Goal: Transaction & Acquisition: Purchase product/service

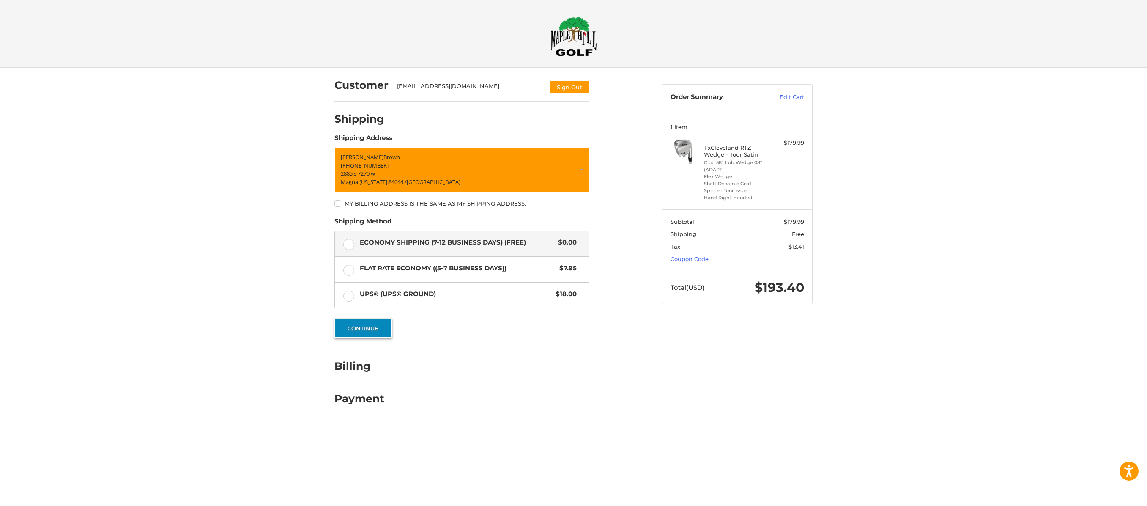
click at [362, 325] on button "Continue" at bounding box center [364, 327] width 58 height 19
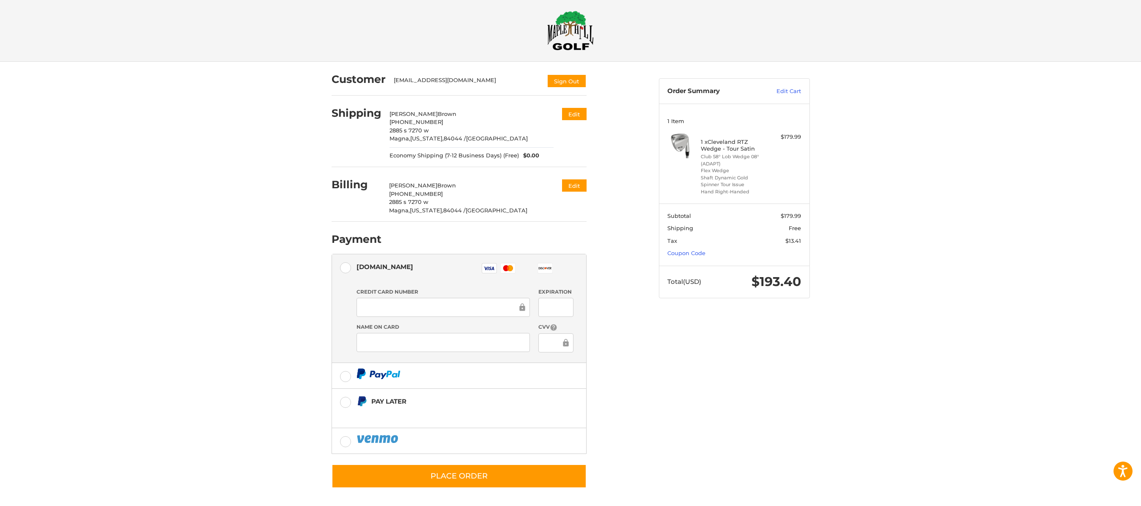
scroll to position [7, 0]
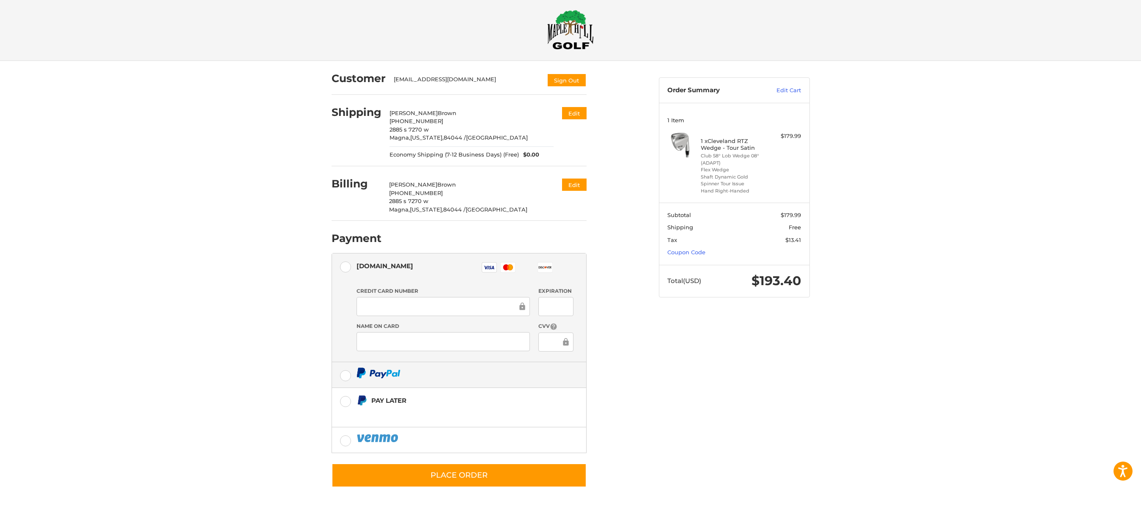
click at [346, 375] on label at bounding box center [459, 374] width 254 height 25
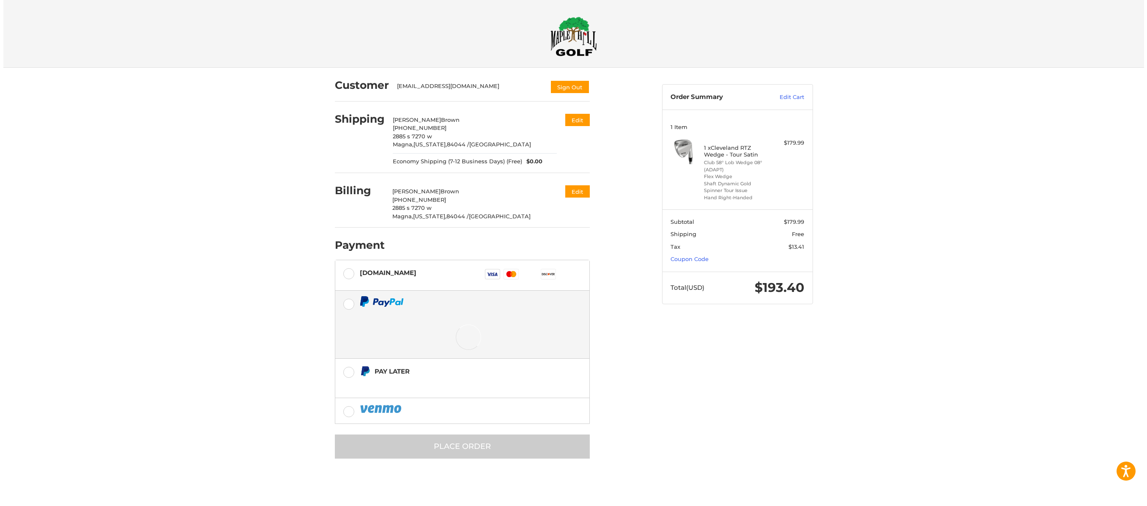
scroll to position [0, 0]
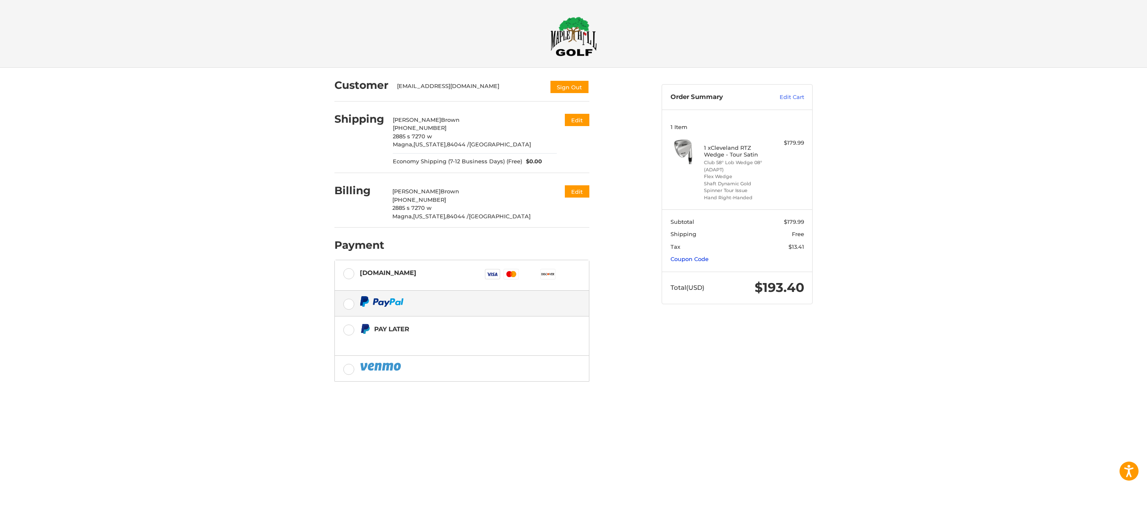
click at [697, 259] on link "Coupon Code" at bounding box center [690, 258] width 38 height 7
click at [700, 278] on input "Gift Certificate or Coupon Code" at bounding box center [713, 276] width 85 height 19
click at [778, 279] on button "Apply" at bounding box center [782, 276] width 45 height 19
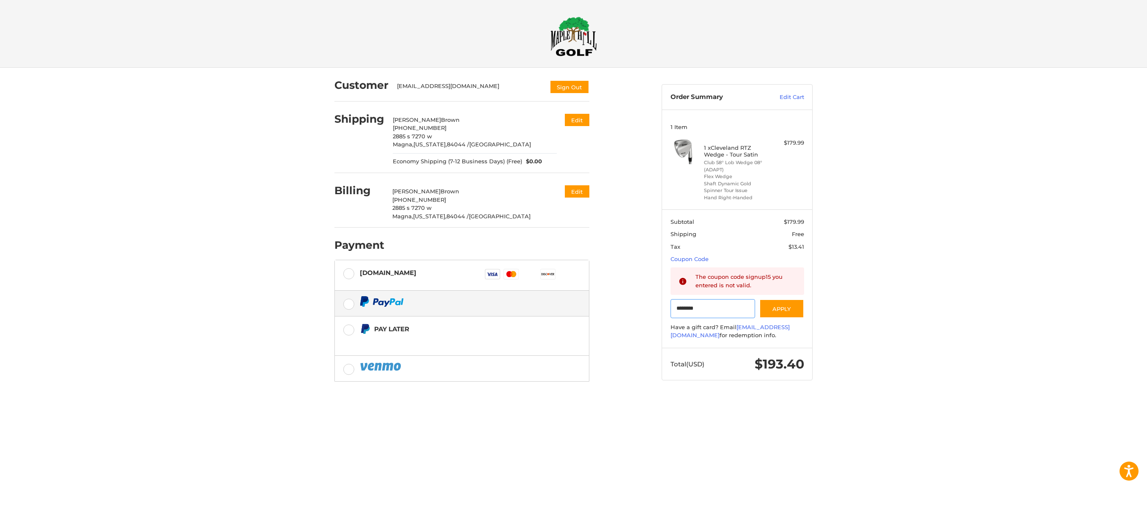
drag, startPoint x: 707, startPoint y: 309, endPoint x: 654, endPoint y: 308, distance: 52.9
click at [654, 308] on div "Customer [EMAIL_ADDRESS][DOMAIN_NAME] Sign Out Shipping [PERSON_NAME] +1 801414…" at bounding box center [574, 252] width 508 height 368
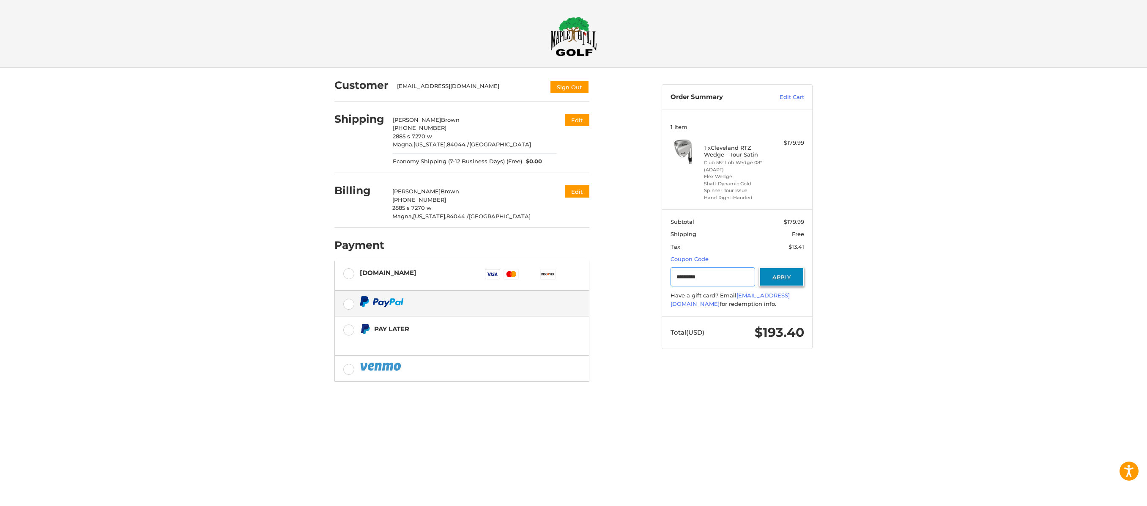
type input "*********"
click at [776, 279] on button "Apply" at bounding box center [782, 276] width 45 height 19
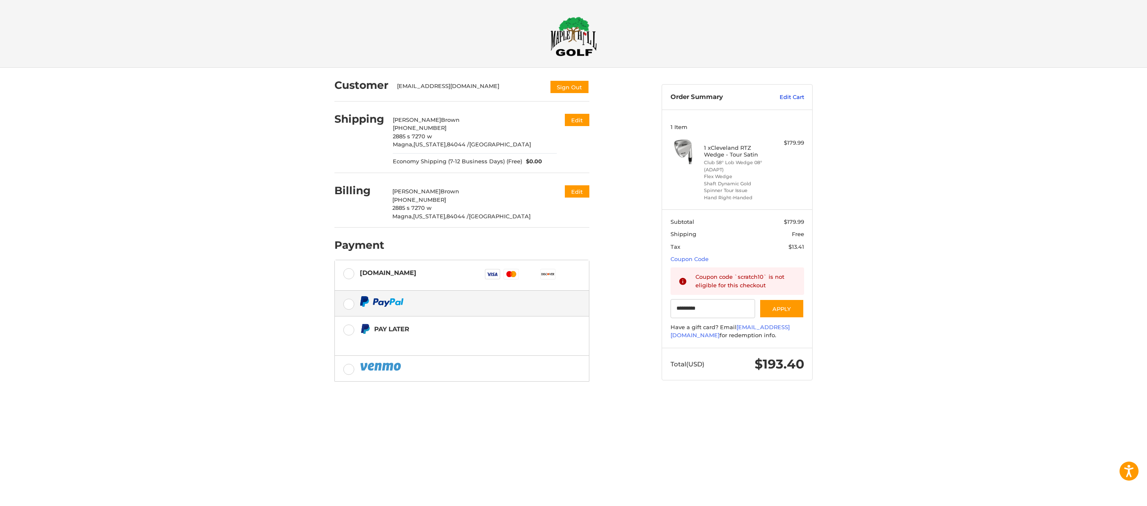
click at [796, 95] on link "Edit Cart" at bounding box center [783, 97] width 43 height 8
